Goal: Information Seeking & Learning: Learn about a topic

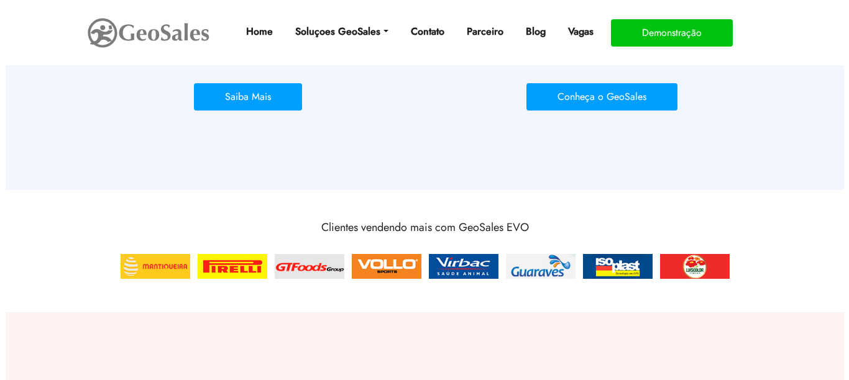
scroll to position [1056, 0]
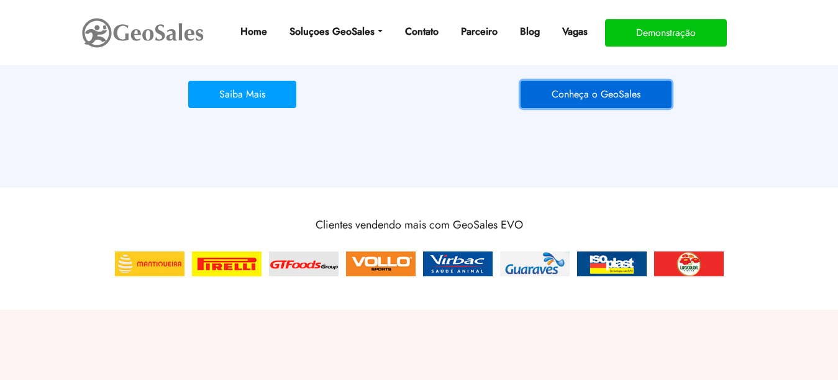
click at [575, 89] on button "Conheça o GeoSales" at bounding box center [596, 94] width 151 height 27
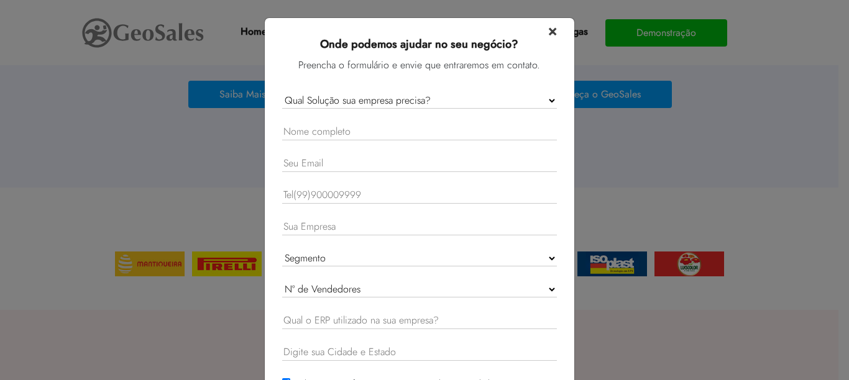
click at [548, 32] on span "×" at bounding box center [552, 30] width 9 height 22
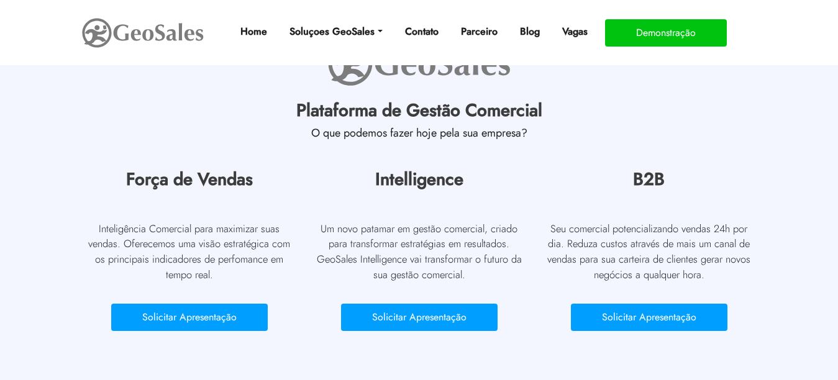
scroll to position [5718, 0]
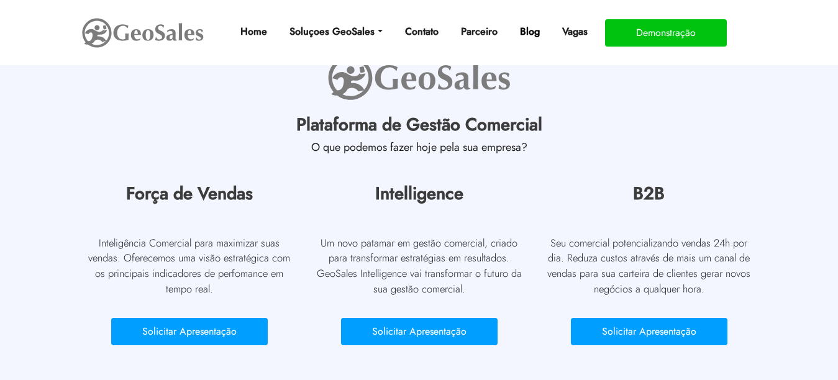
click at [534, 34] on link "Blog" at bounding box center [530, 31] width 30 height 25
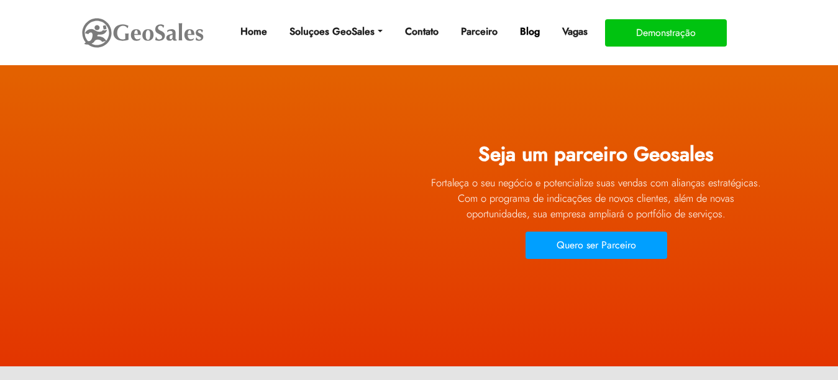
click at [534, 32] on link "Blog" at bounding box center [530, 31] width 30 height 25
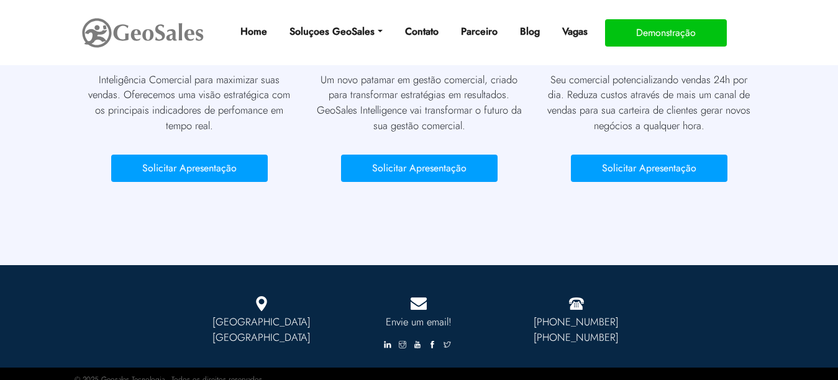
scroll to position [817, 0]
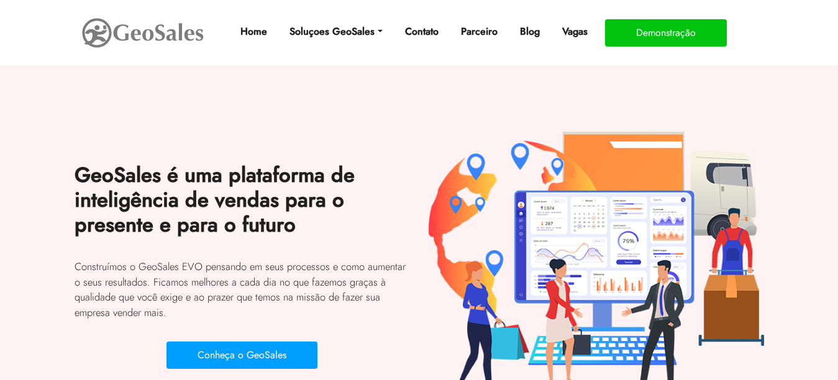
scroll to position [1056, 0]
